Goal: Information Seeking & Learning: Learn about a topic

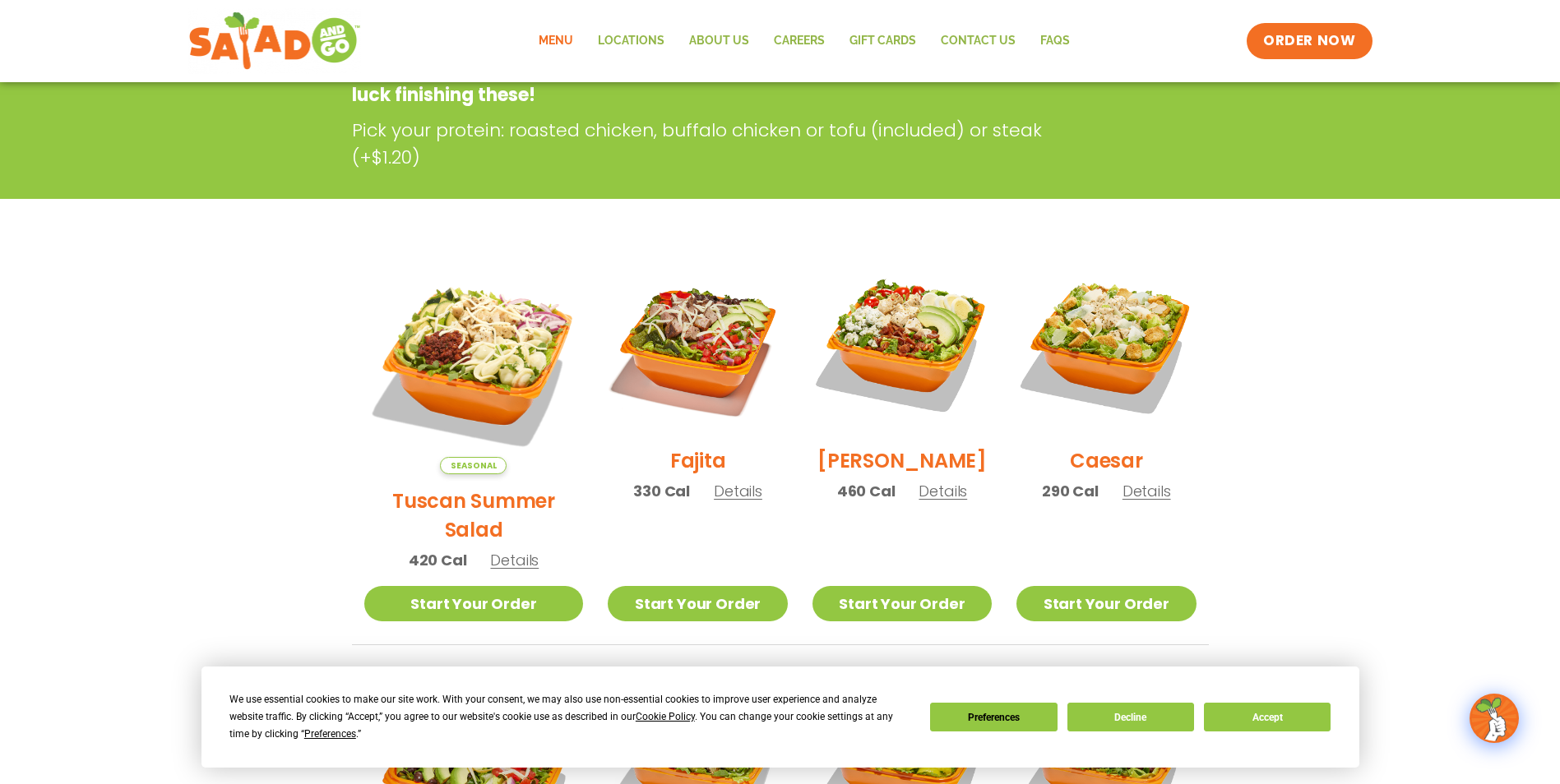
scroll to position [329, 0]
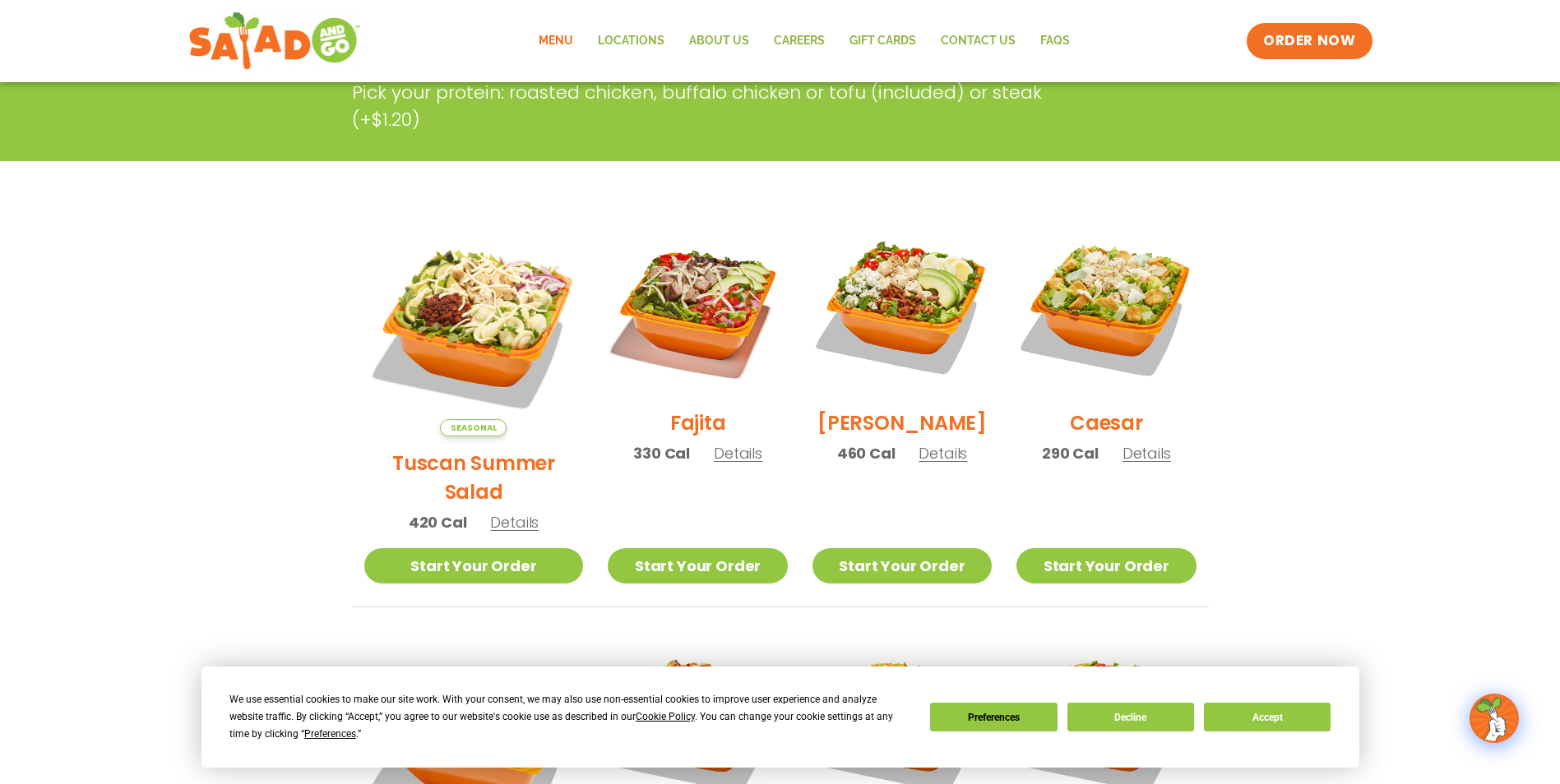
click at [497, 512] on span "Details" at bounding box center [514, 522] width 48 height 21
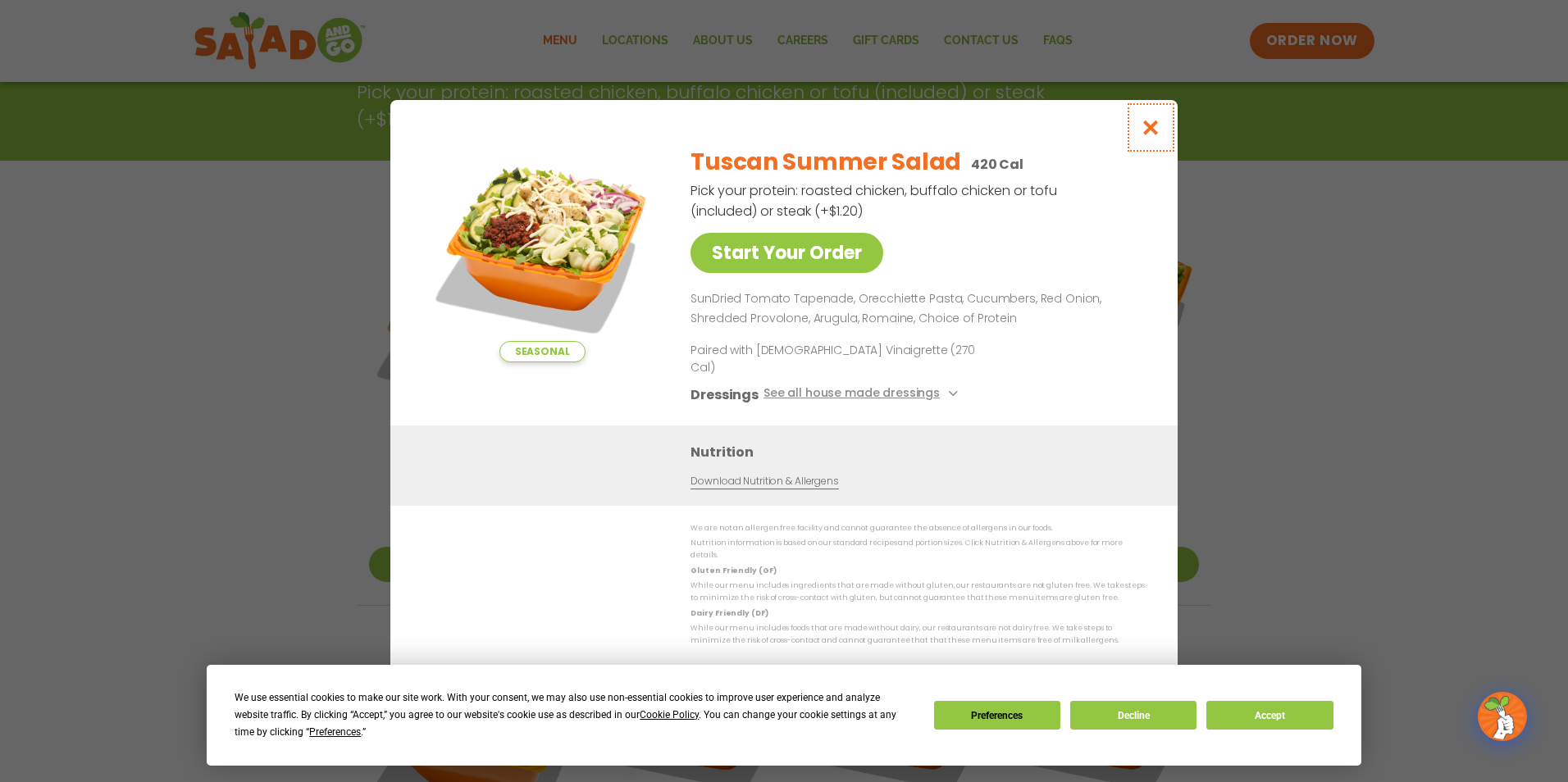
click at [1152, 136] on icon "Close modal" at bounding box center [1151, 127] width 20 height 17
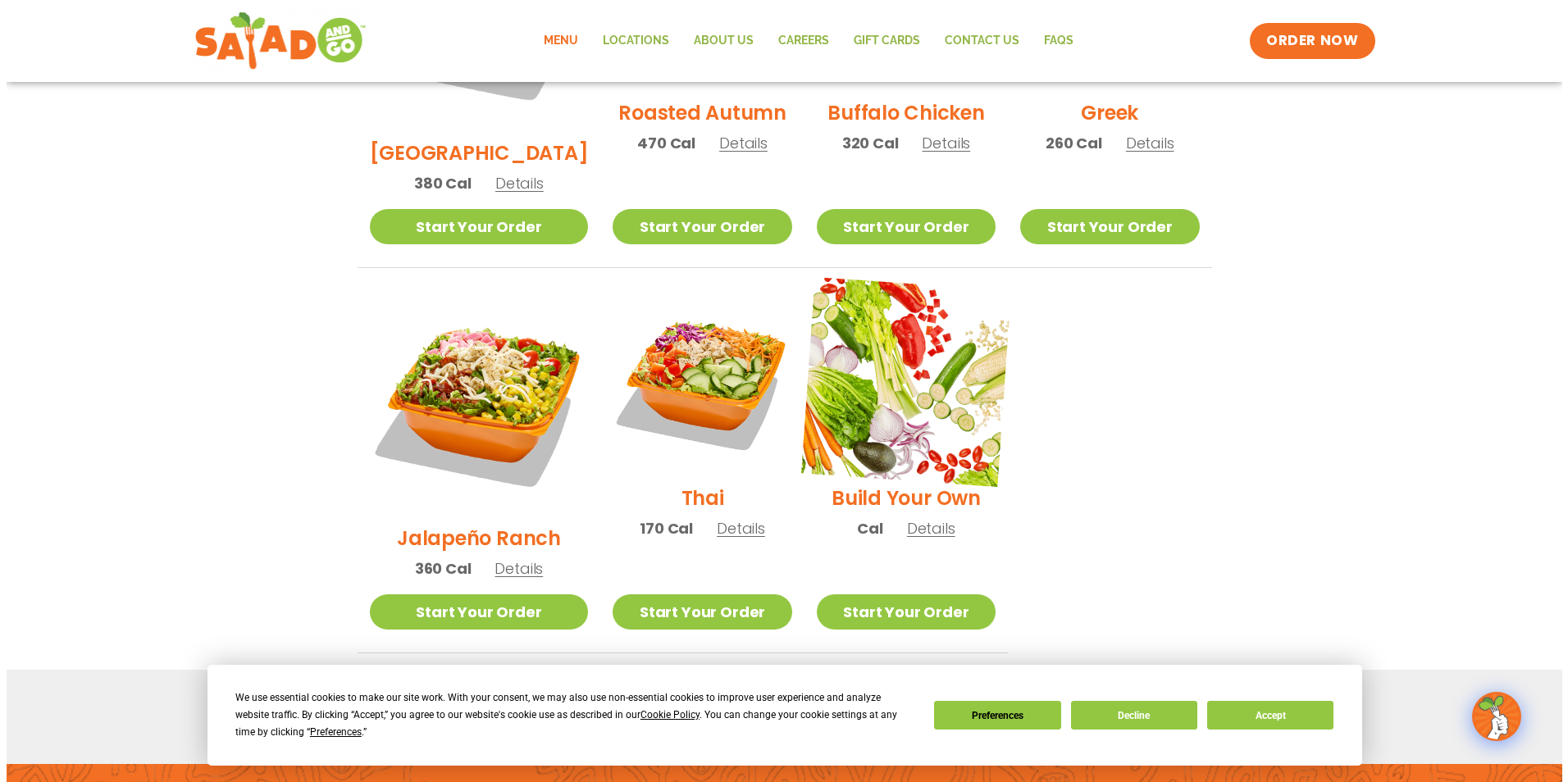
scroll to position [1066, 0]
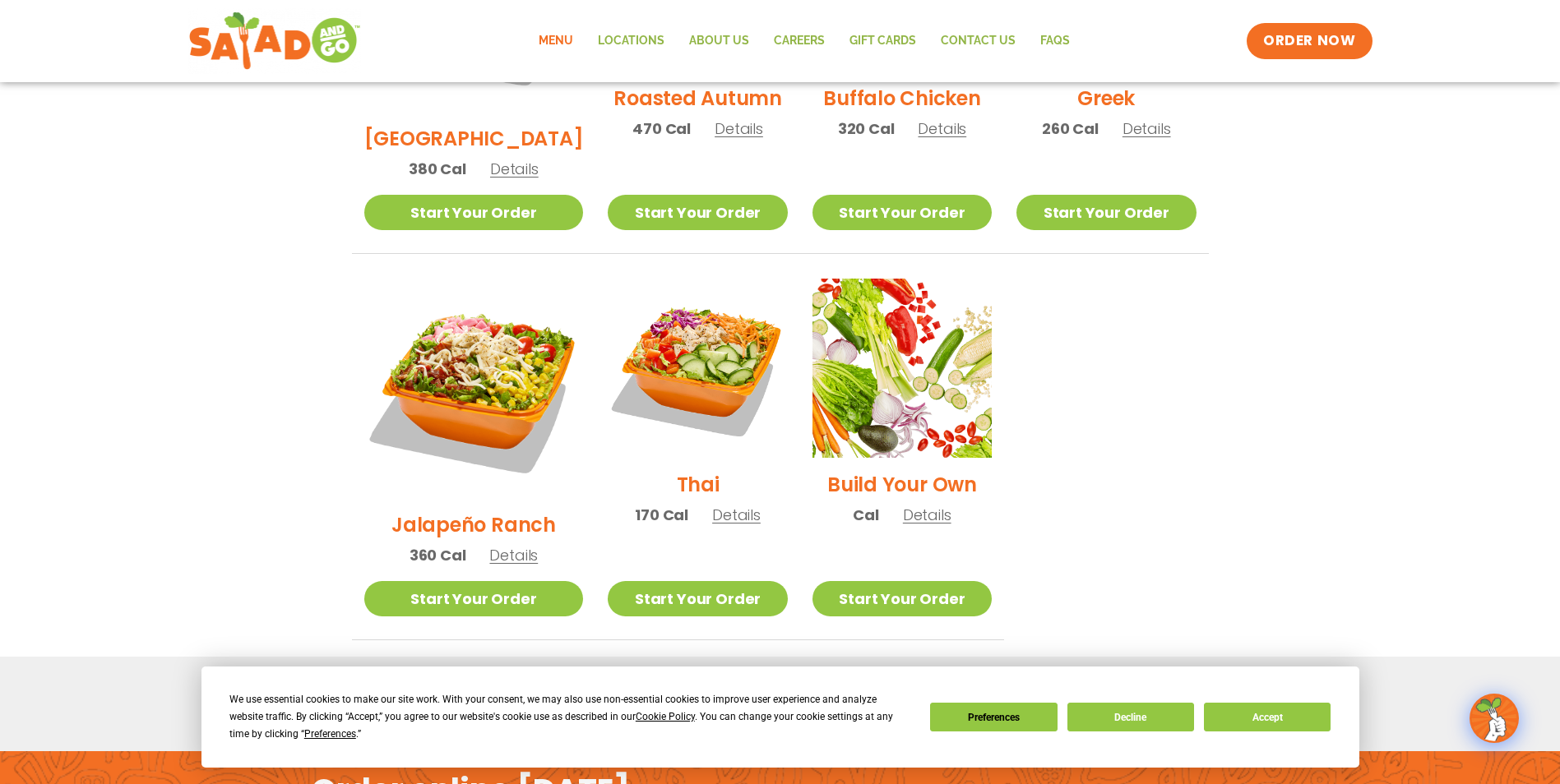
click at [498, 545] on span "Details" at bounding box center [513, 555] width 48 height 21
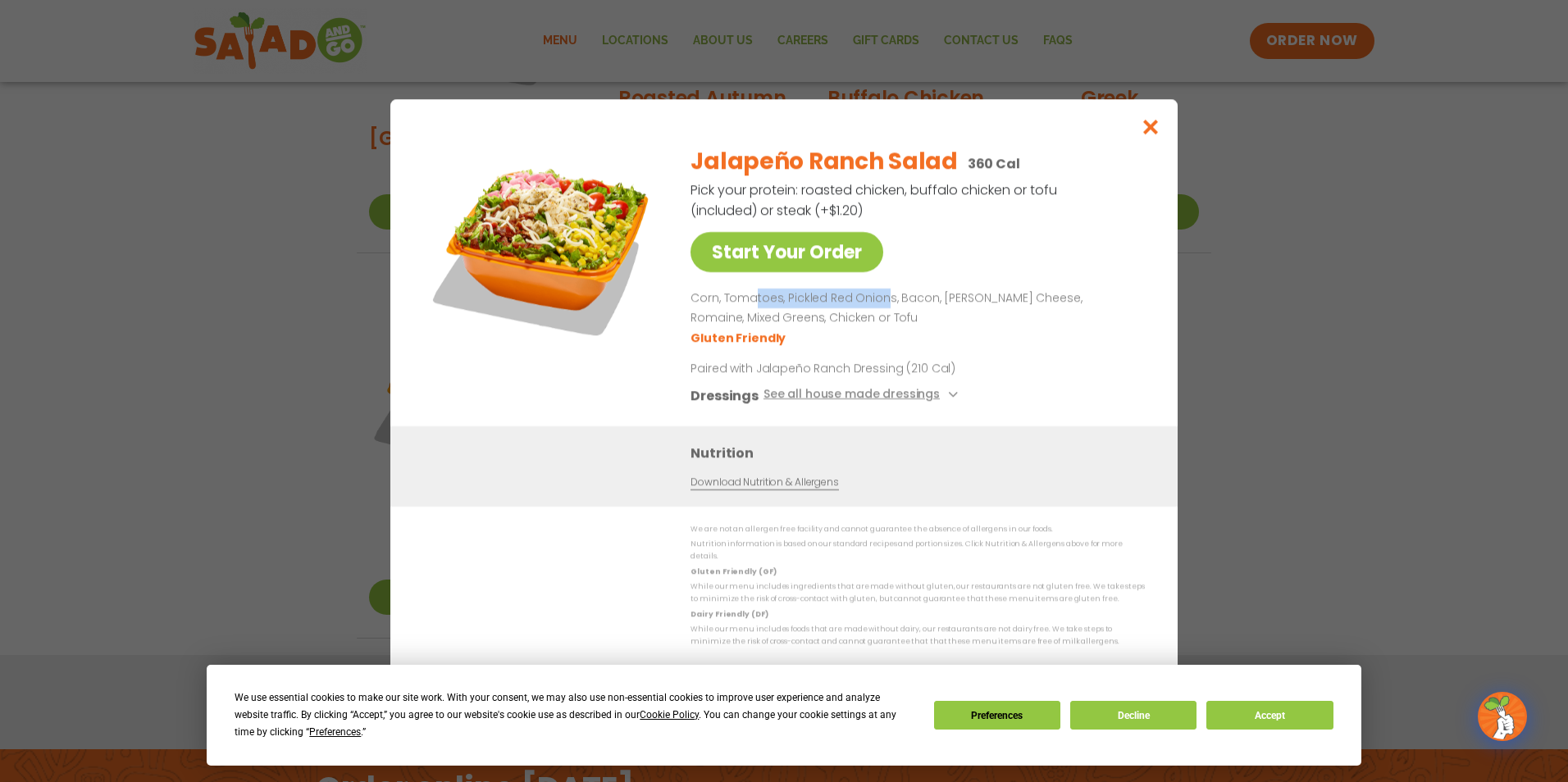
drag, startPoint x: 756, startPoint y: 305, endPoint x: 882, endPoint y: 305, distance: 126.0
click at [882, 305] on p "Corn, Tomatoes, Pickled Red Onions, Bacon, [PERSON_NAME] Cheese, Romaine, Mixed…" at bounding box center [914, 308] width 448 height 39
drag, startPoint x: 882, startPoint y: 305, endPoint x: 893, endPoint y: 320, distance: 18.6
click at [893, 320] on p "Corn, Tomatoes, Pickled Red Onions, Bacon, [PERSON_NAME] Cheese, Romaine, Mixed…" at bounding box center [914, 308] width 448 height 39
click at [1147, 135] on icon "Close modal" at bounding box center [1151, 126] width 20 height 17
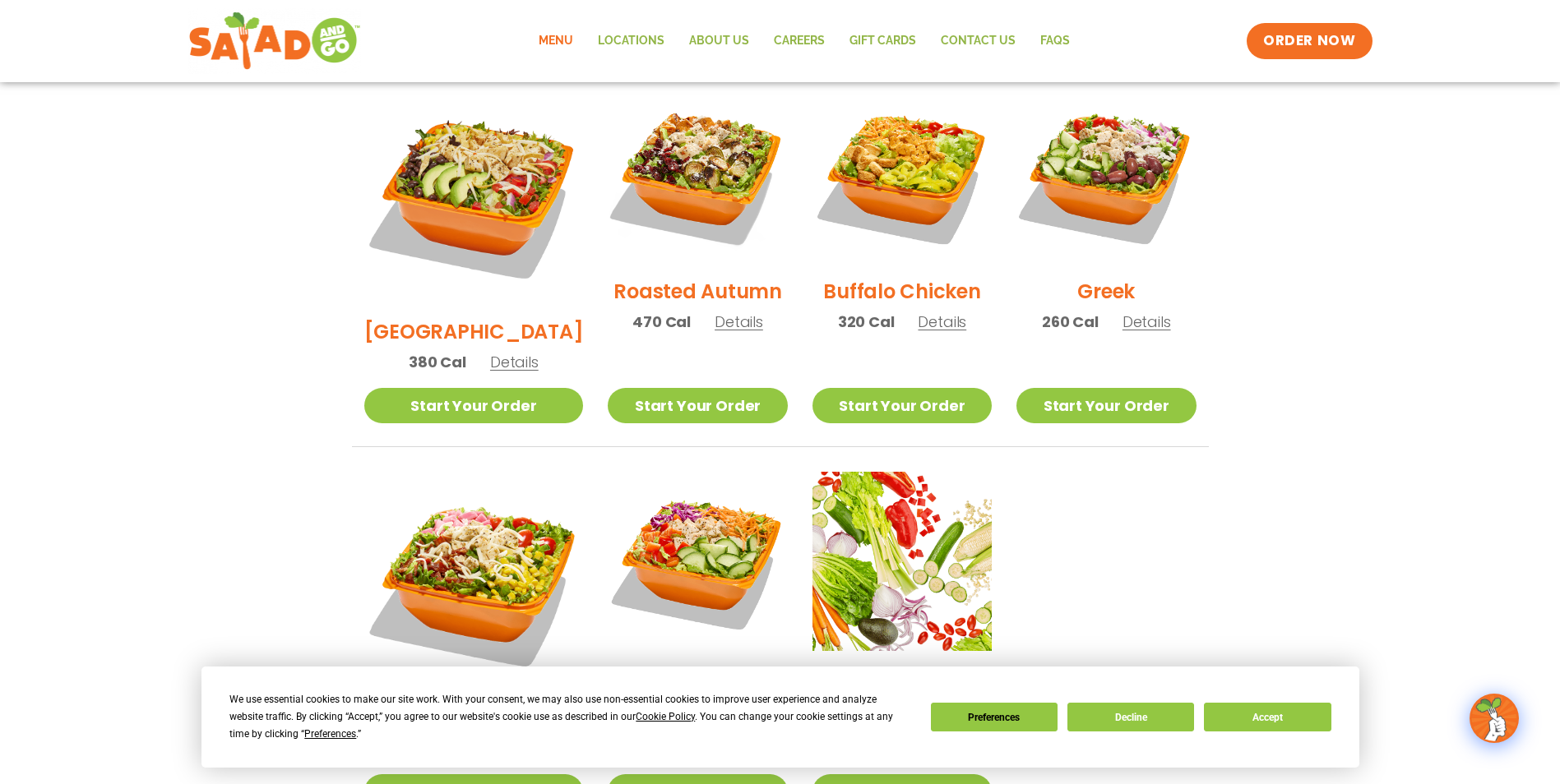
scroll to position [835, 0]
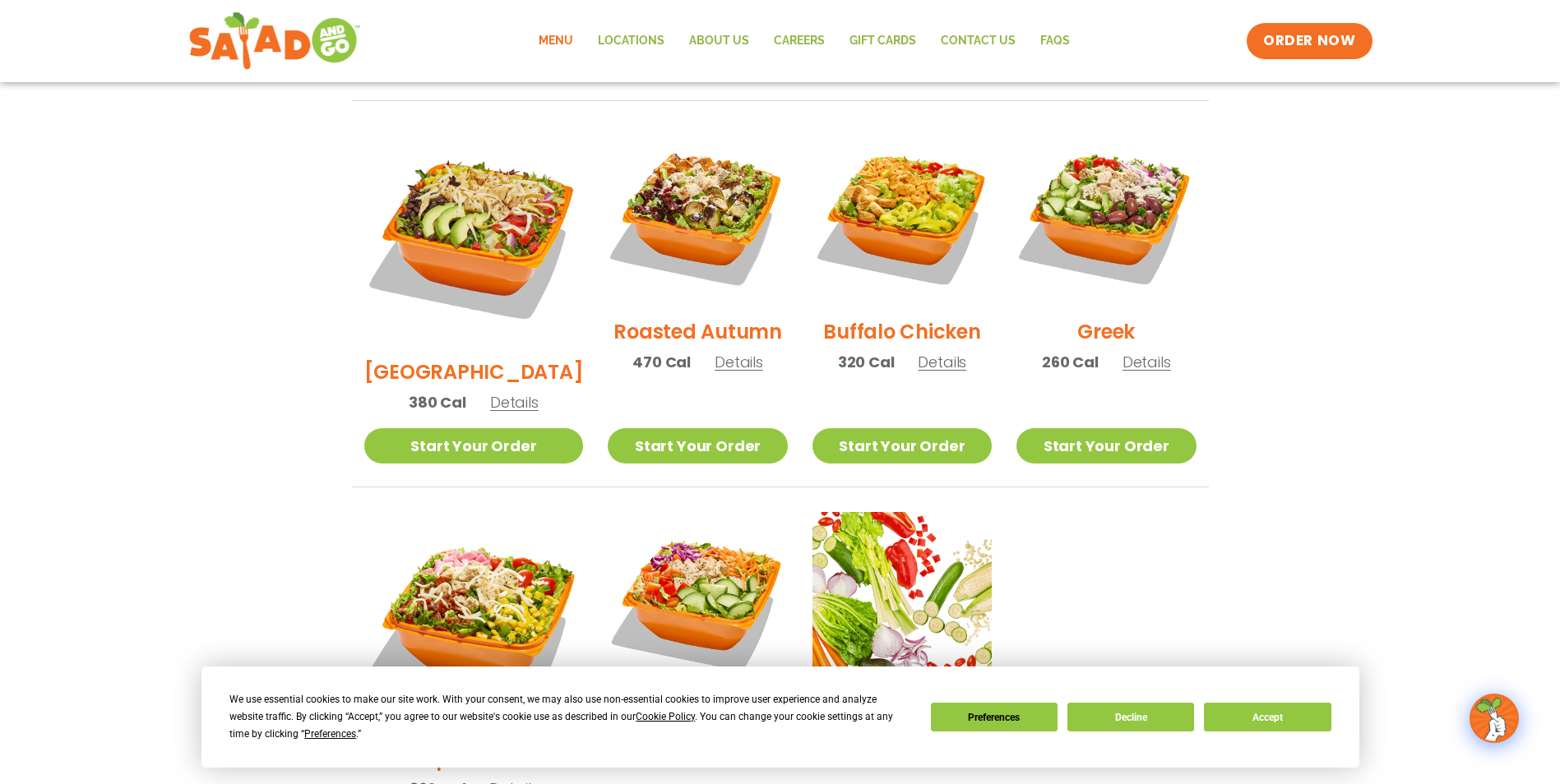
click at [925, 351] on span "Details" at bounding box center [942, 361] width 48 height 21
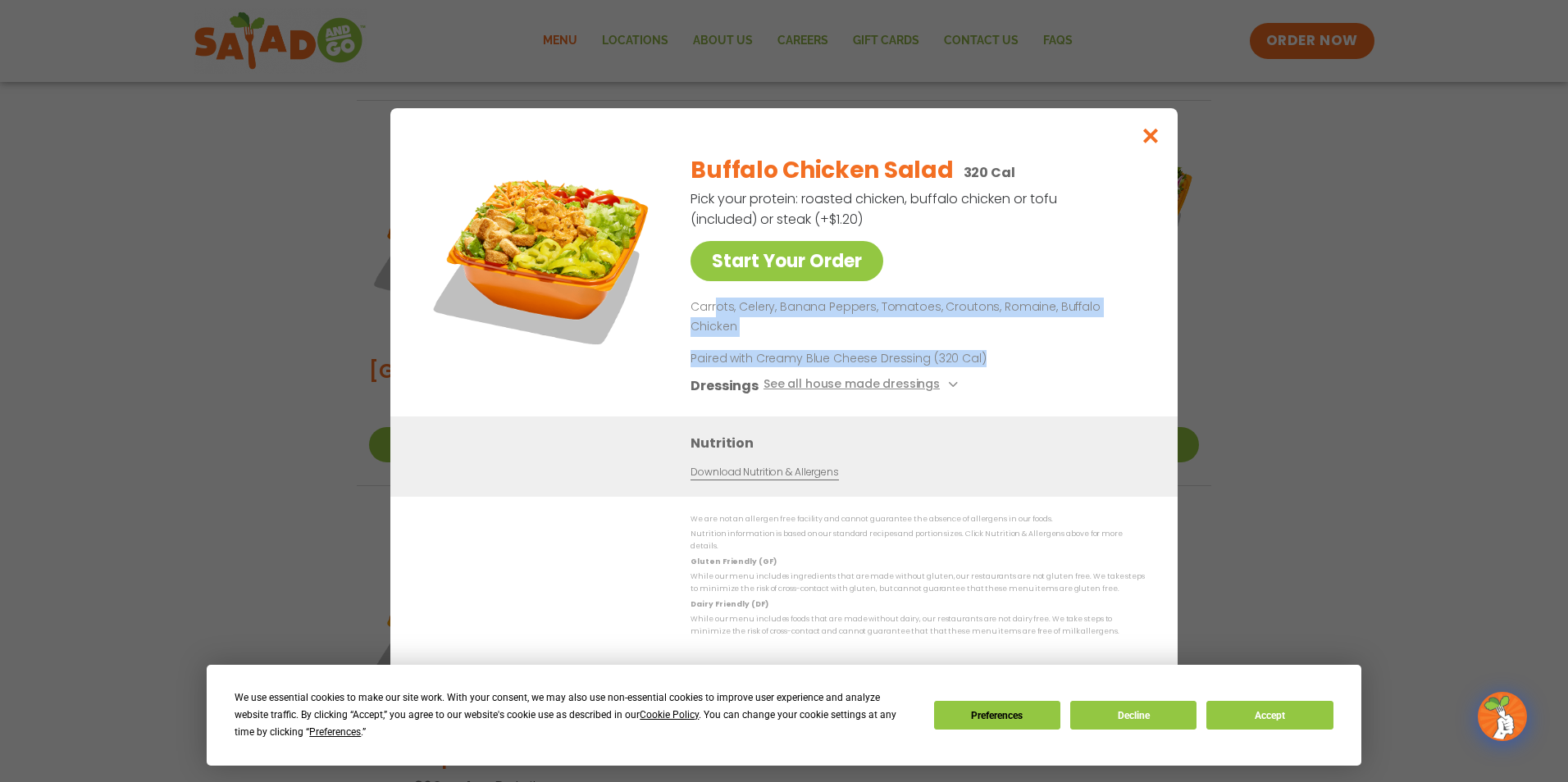
drag, startPoint x: 716, startPoint y: 324, endPoint x: 1006, endPoint y: 334, distance: 290.2
click at [1006, 334] on div "Buffalo Chicken Salad 320 Cal Pick your protein: roasted chicken, buffalo chick…" at bounding box center [914, 278] width 448 height 276
drag, startPoint x: 1006, startPoint y: 334, endPoint x: 1068, endPoint y: 363, distance: 68.4
click at [1068, 363] on div "Buffalo Chicken Salad 320 Cal Pick your protein: roasted chicken, buffalo chick…" at bounding box center [914, 278] width 448 height 276
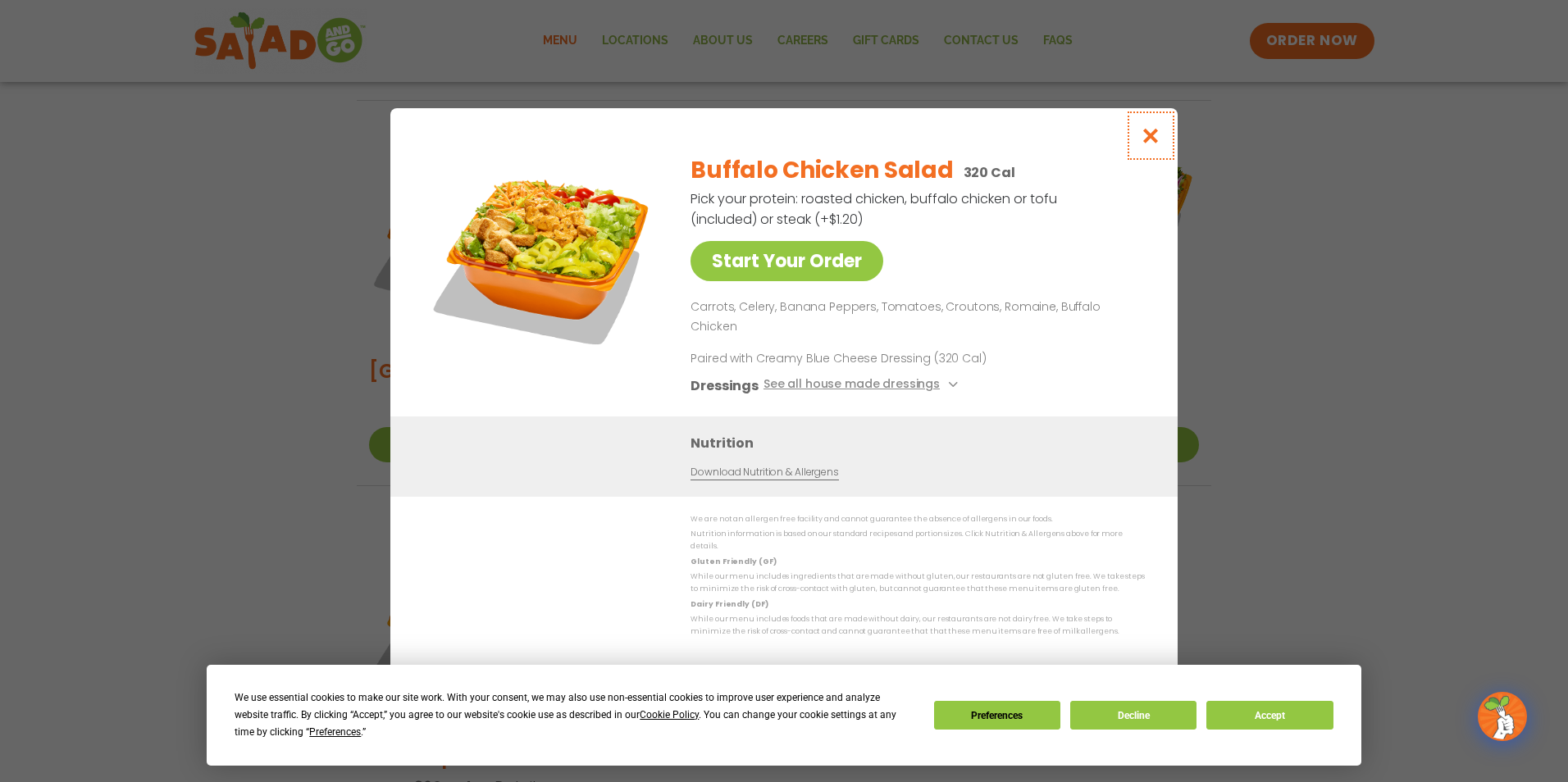
click at [1152, 144] on icon "Close modal" at bounding box center [1151, 135] width 20 height 17
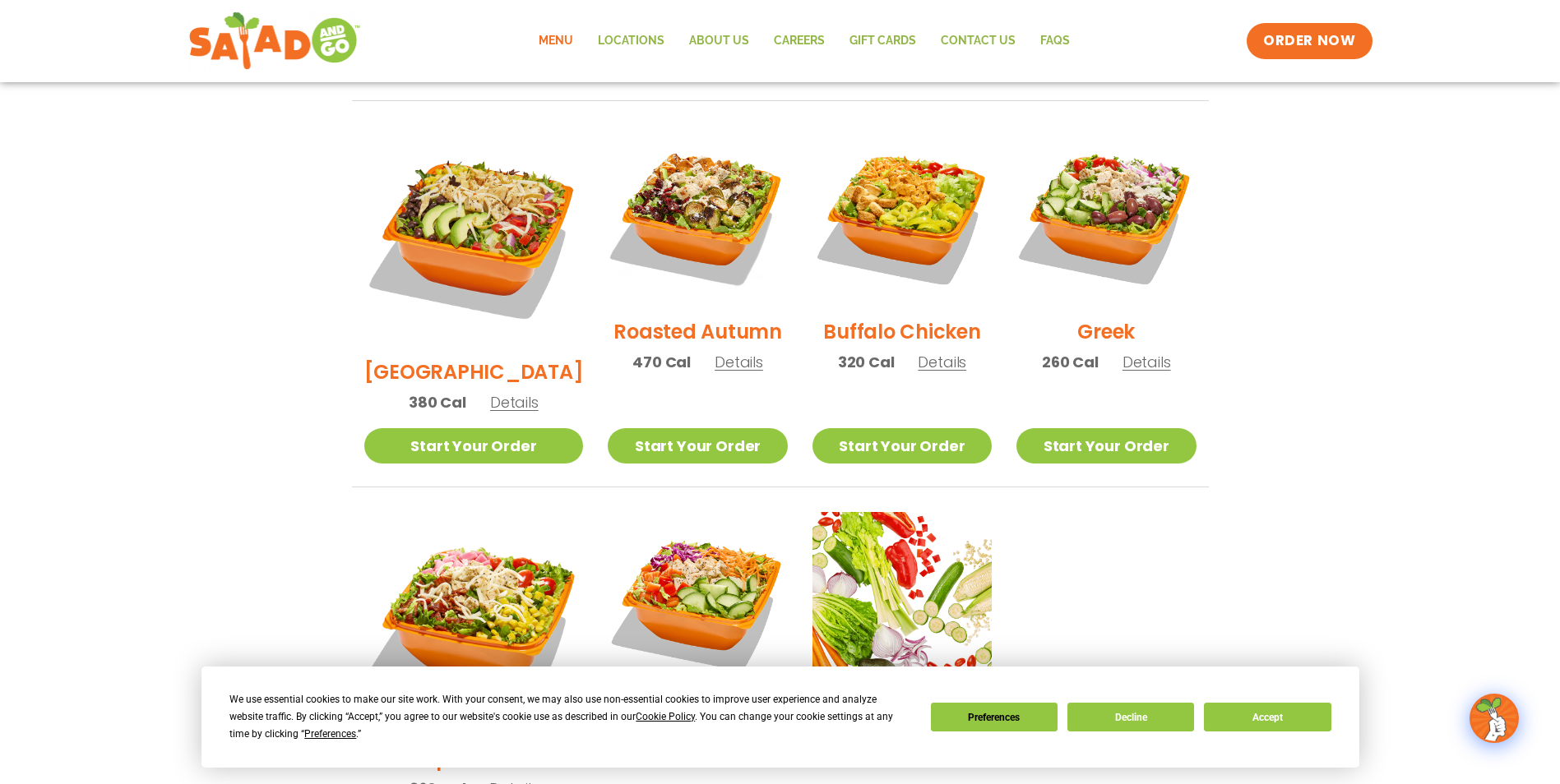
click at [1366, 423] on section "Salads Our house-made dressings make our huge portions even more delicious. Goo…" at bounding box center [780, 152] width 1560 height 1445
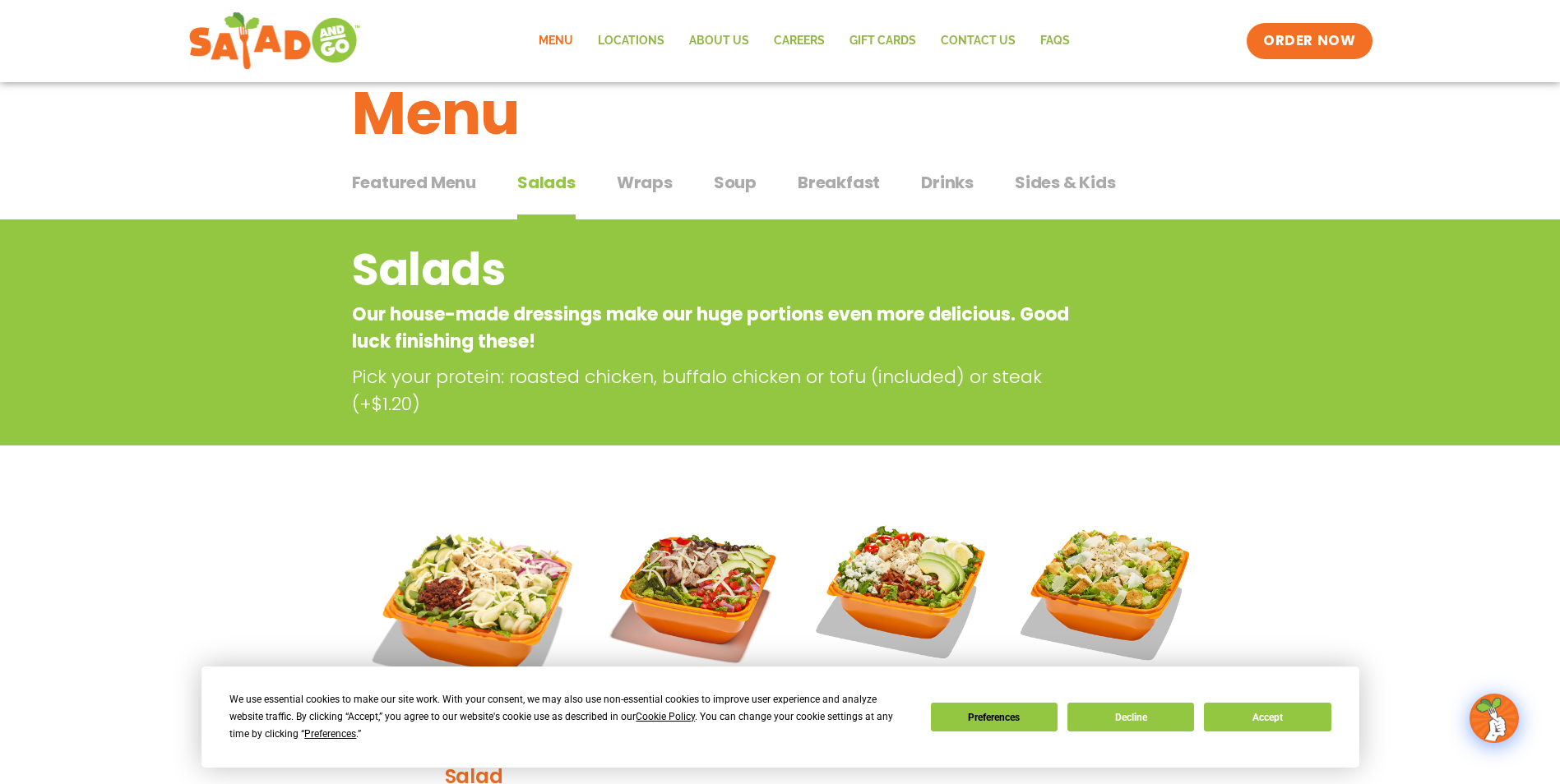
scroll to position [0, 0]
